Goal: Obtain resource: Obtain resource

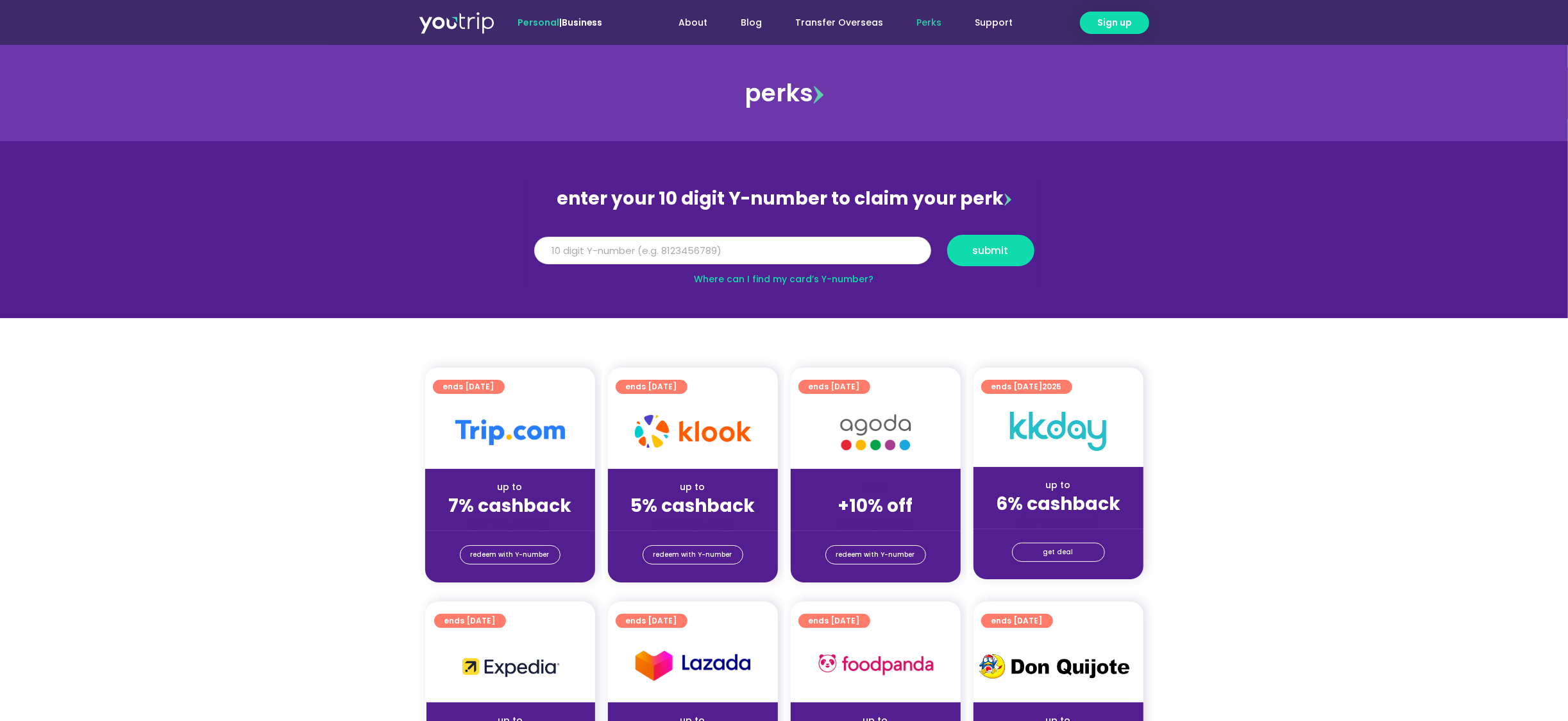
click at [709, 251] on input "Y Number" at bounding box center [732, 251] width 397 height 28
click at [947, 235] on button "submit" at bounding box center [991, 250] width 87 height 31
type input "8181818291"
click at [977, 252] on span "submit" at bounding box center [991, 250] width 36 height 9
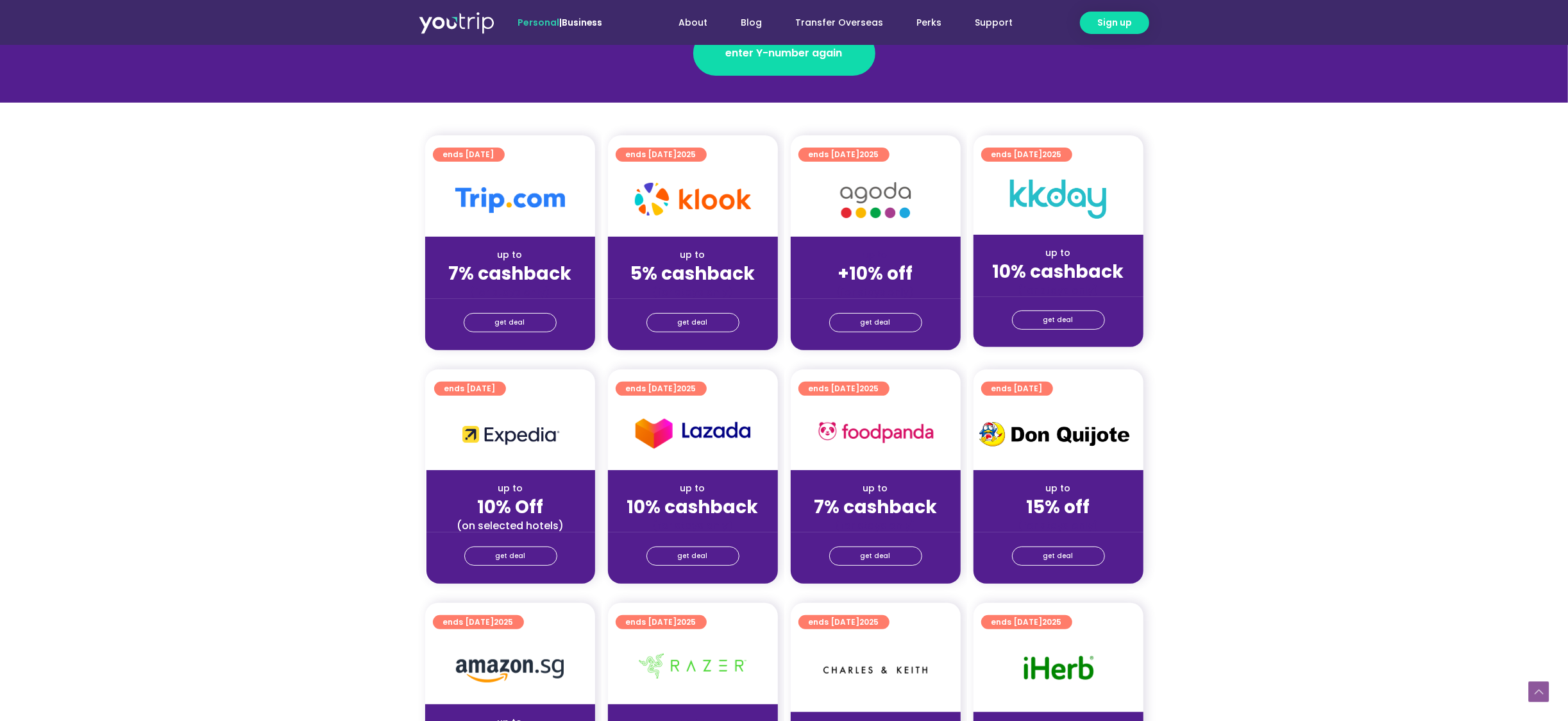
scroll to position [359, 0]
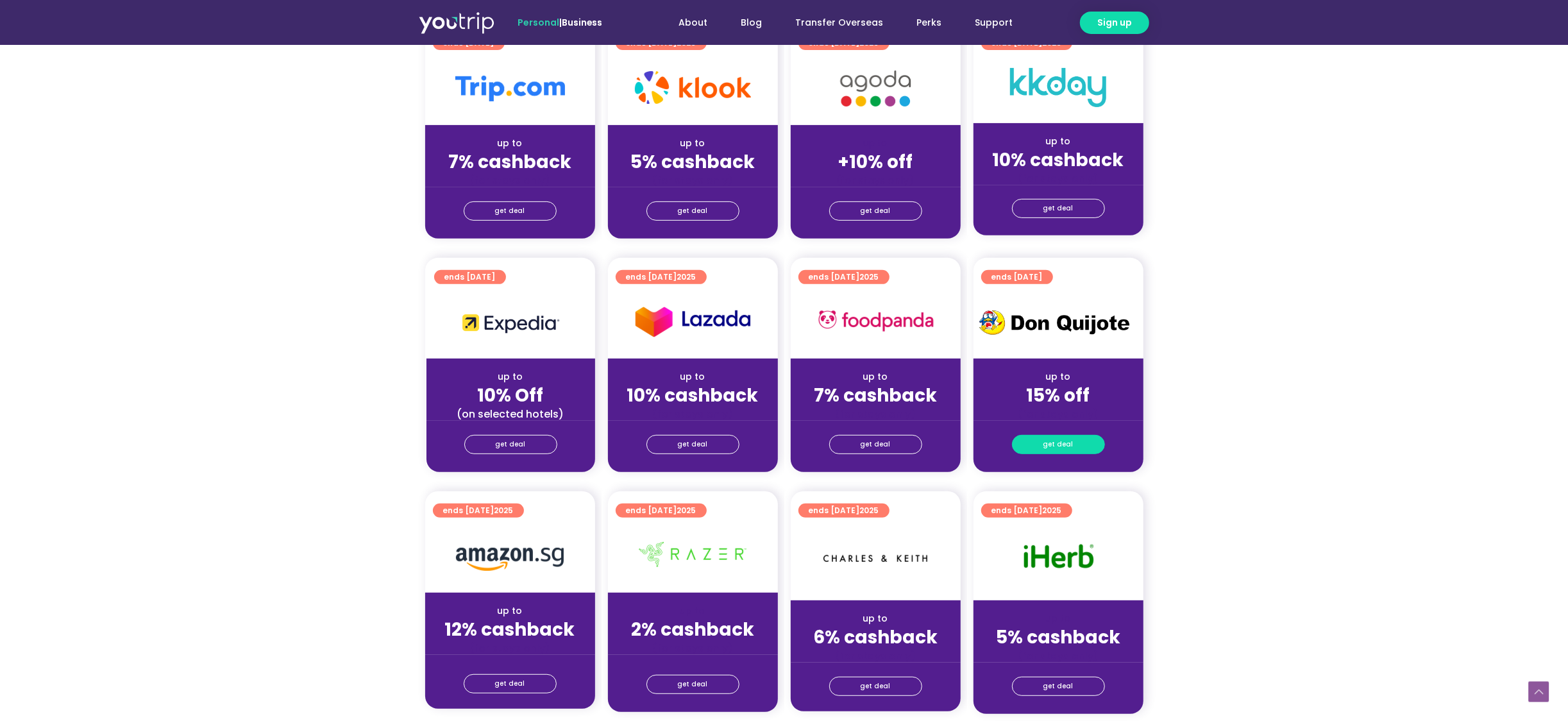
click at [1069, 444] on span "get deal" at bounding box center [1058, 444] width 30 height 18
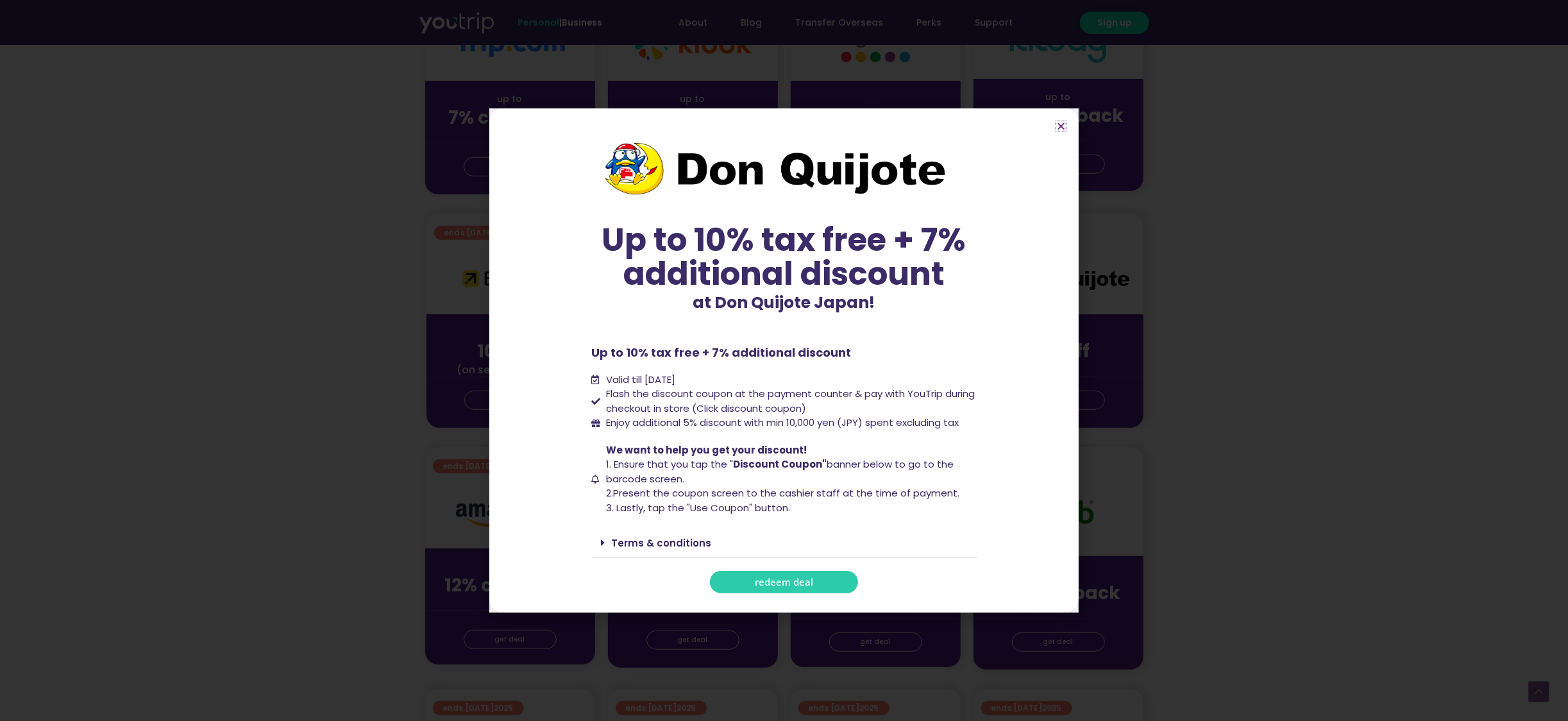
scroll to position [488, 0]
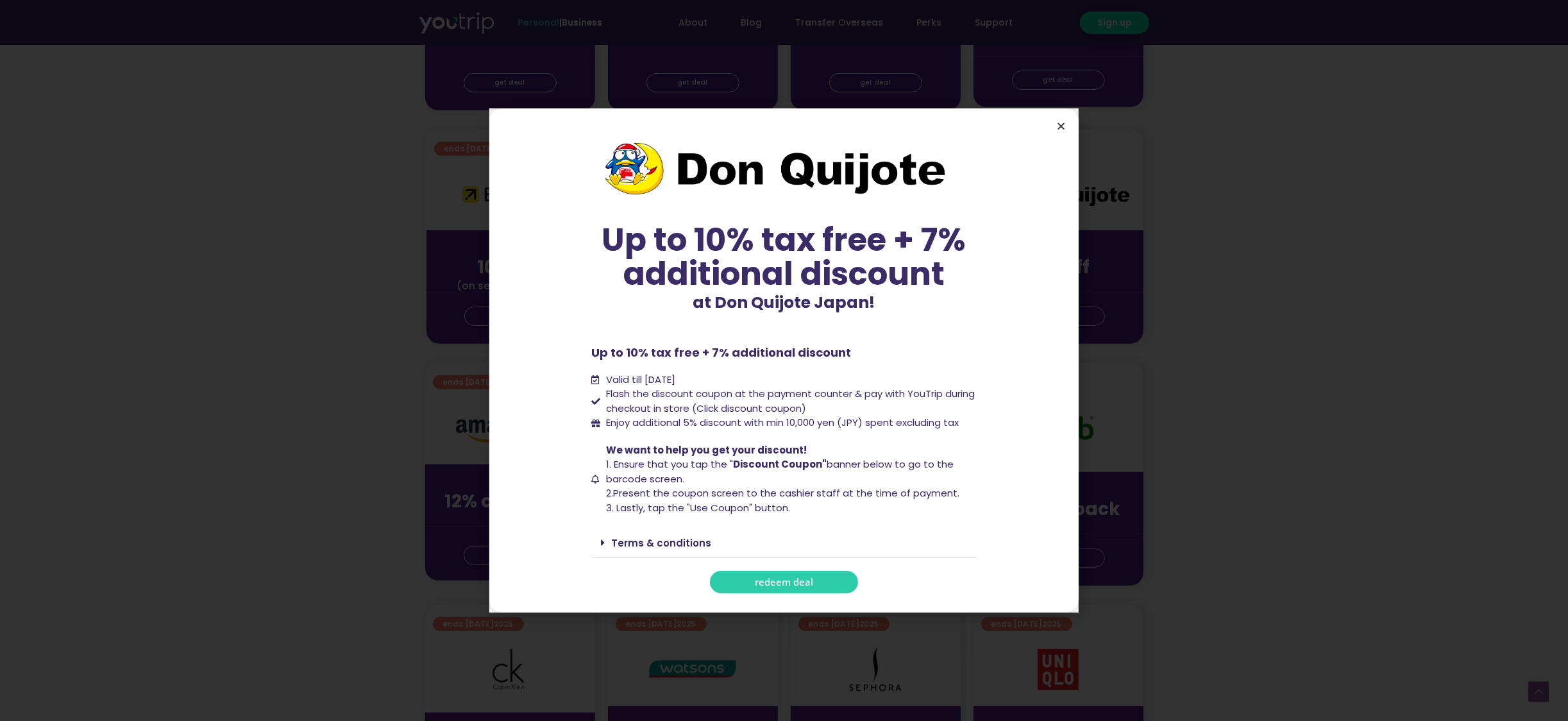
click at [1064, 126] on icon "Close" at bounding box center [1061, 126] width 9 height 9
